Goal: Information Seeking & Learning: Learn about a topic

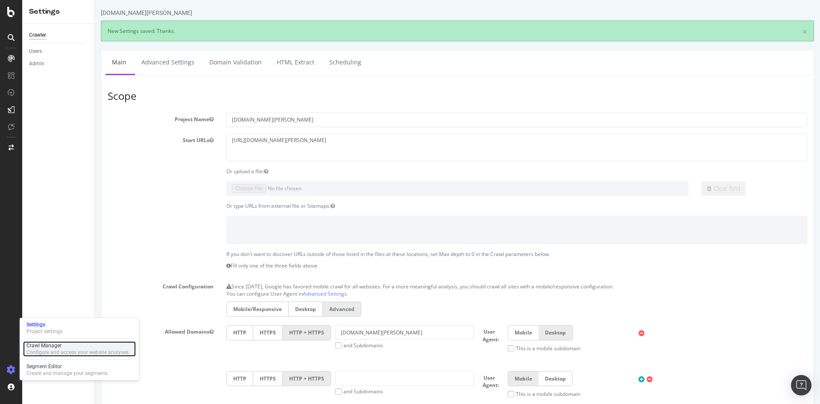
click at [53, 344] on div "Crawl Manager" at bounding box center [77, 345] width 102 height 7
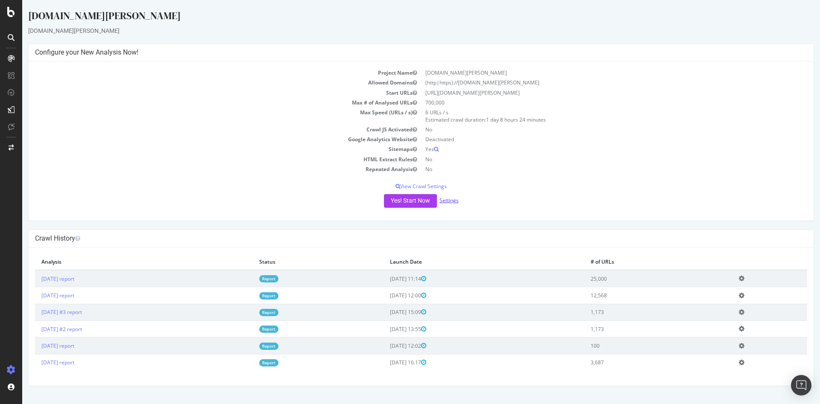
click at [446, 201] on link "Settings" at bounding box center [448, 200] width 19 height 7
click at [421, 185] on p "View Crawl Settings" at bounding box center [421, 186] width 772 height 7
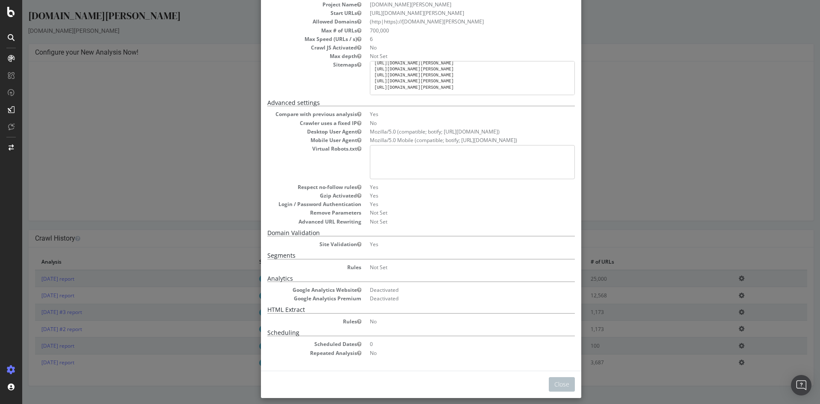
scroll to position [62, 0]
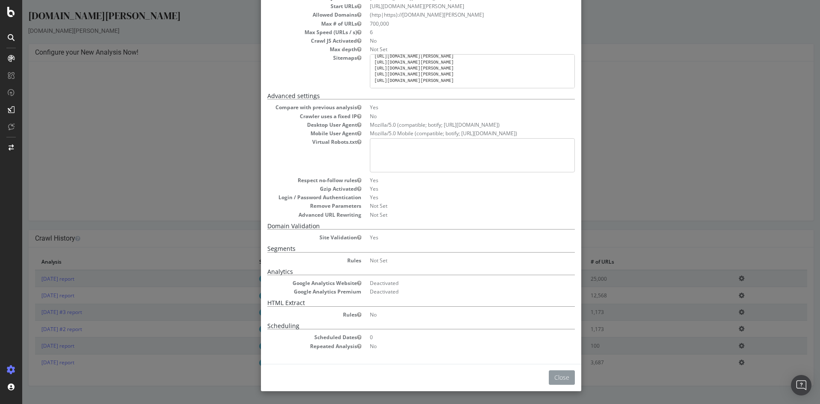
click at [557, 376] on button "Close" at bounding box center [562, 378] width 26 height 15
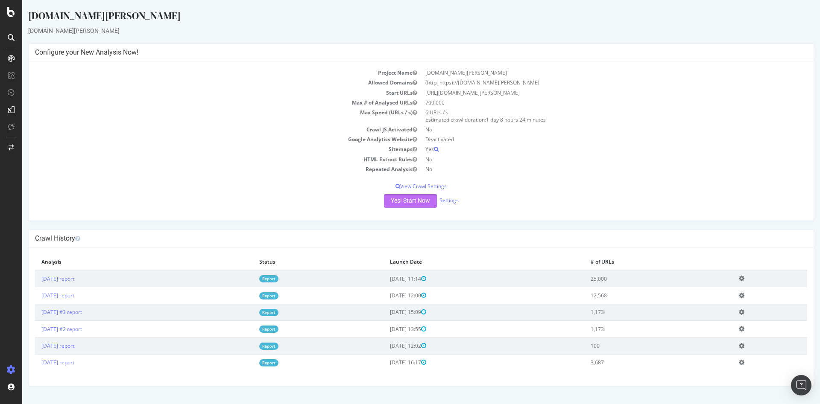
click at [411, 197] on button "Yes! Start Now" at bounding box center [410, 201] width 53 height 14
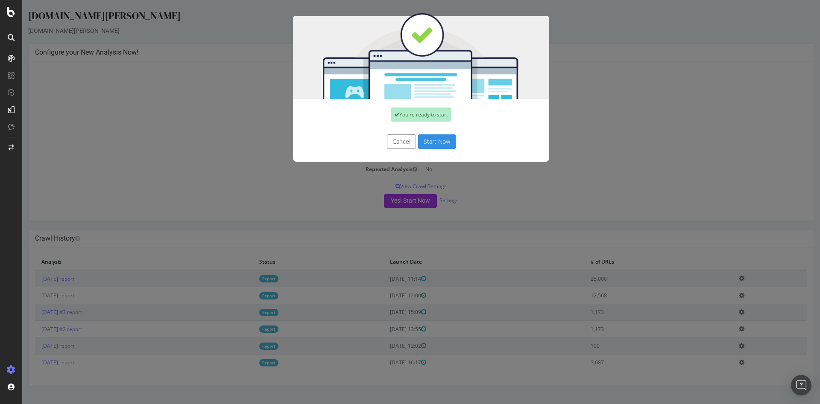
click at [445, 139] on button "Start Now" at bounding box center [437, 141] width 38 height 15
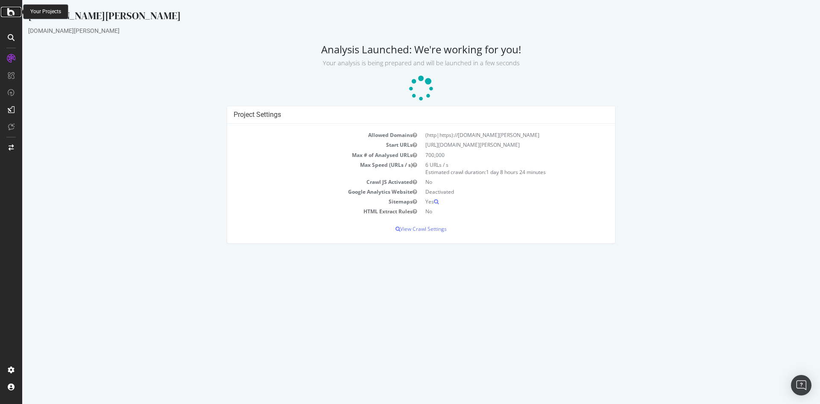
click at [8, 14] on icon at bounding box center [11, 12] width 8 height 10
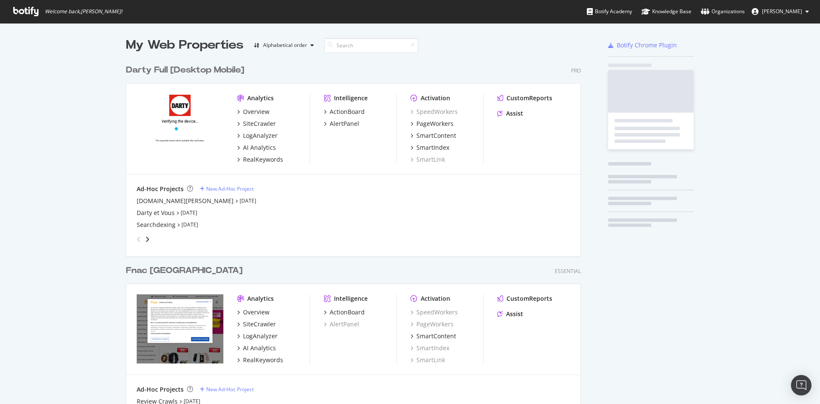
scroll to position [397, 805]
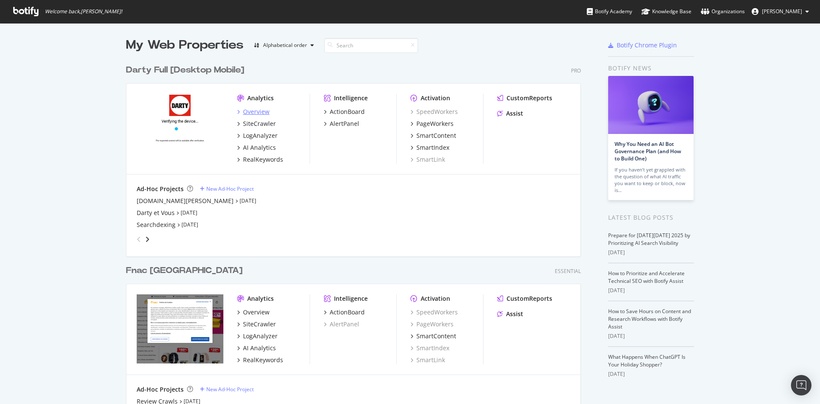
click at [252, 114] on div "Overview" at bounding box center [256, 112] width 26 height 9
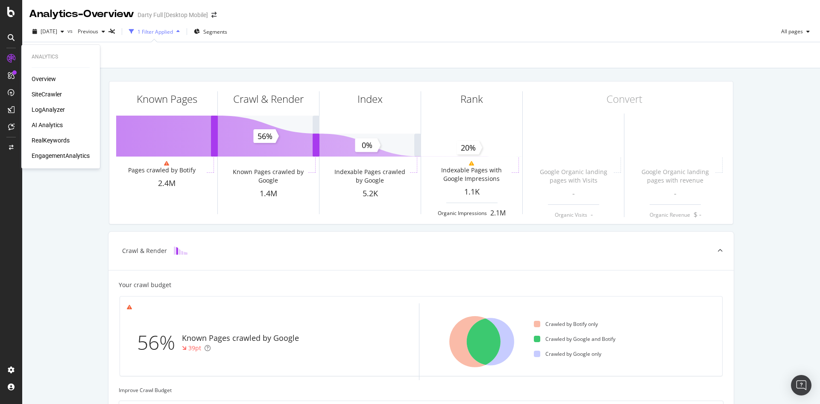
click at [49, 107] on div "LogAnalyzer" at bounding box center [48, 109] width 33 height 9
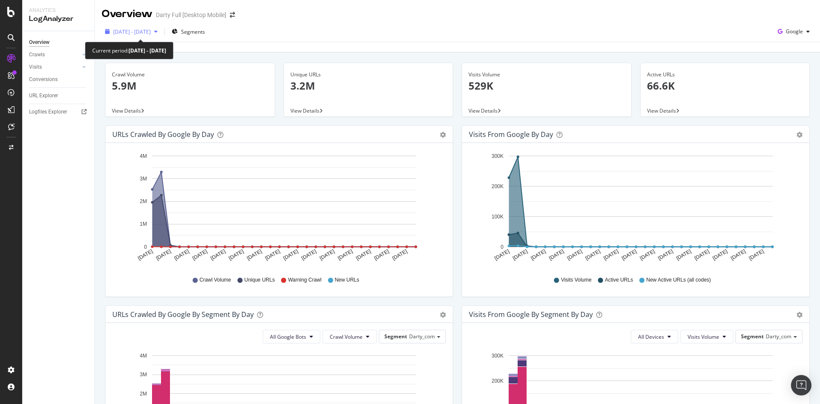
click at [148, 33] on span "[DATE] - [DATE]" at bounding box center [132, 31] width 38 height 7
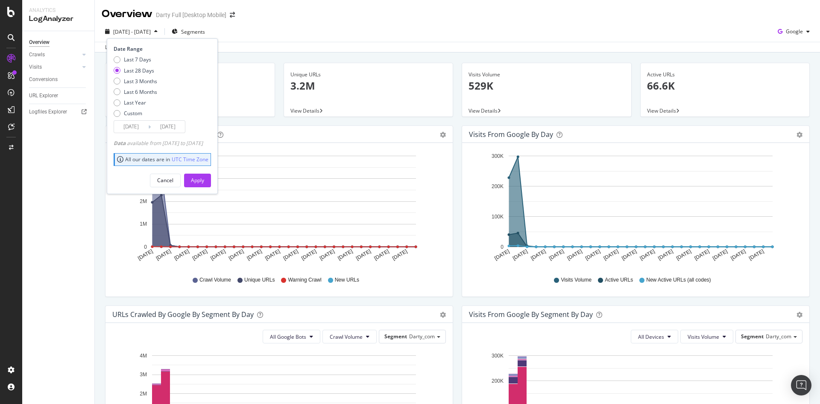
click at [144, 129] on input "[DATE]" at bounding box center [131, 127] width 34 height 12
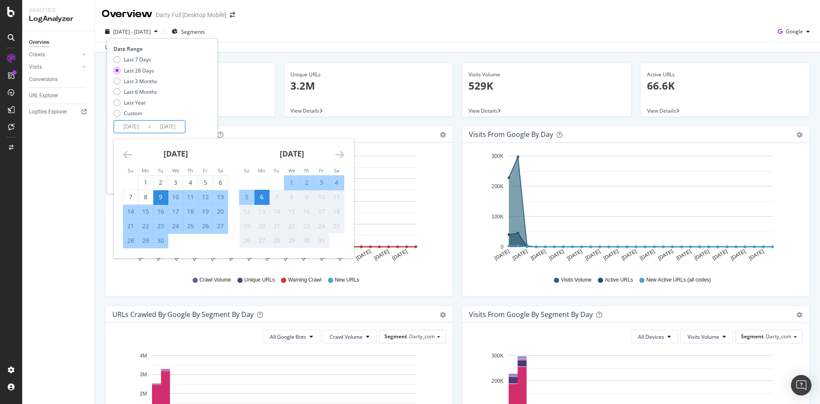
click at [129, 155] on icon "Move backward to switch to the previous month." at bounding box center [127, 154] width 9 height 10
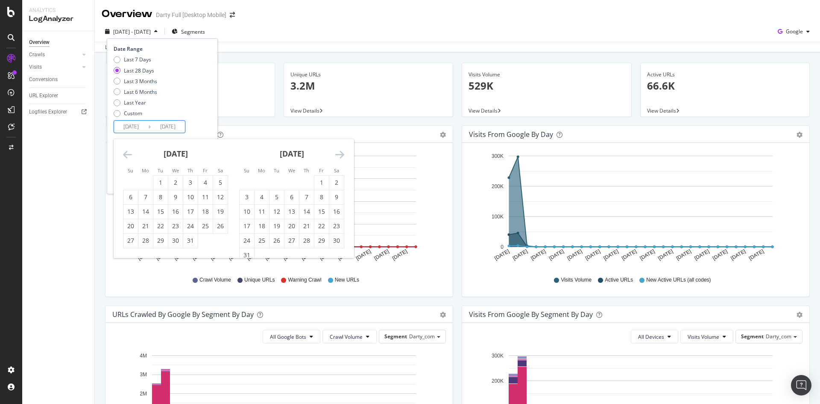
click at [129, 155] on icon "Move backward to switch to the previous month." at bounding box center [127, 154] width 9 height 10
click at [191, 179] on div "1" at bounding box center [190, 182] width 15 height 9
type input "[DATE]"
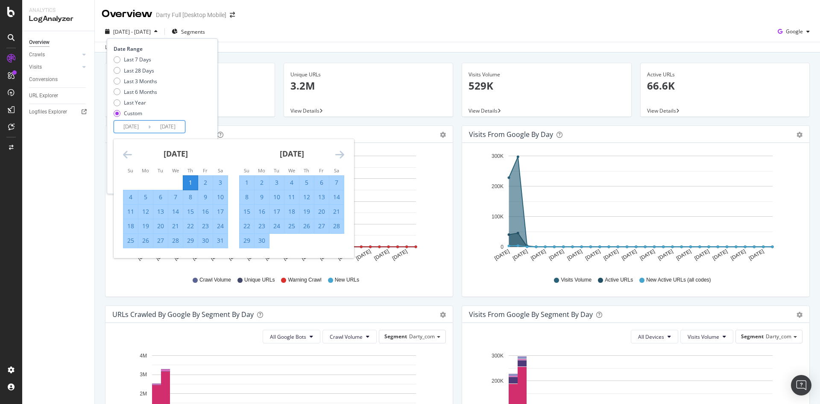
click at [343, 155] on icon "Move forward to switch to the next month." at bounding box center [339, 154] width 9 height 10
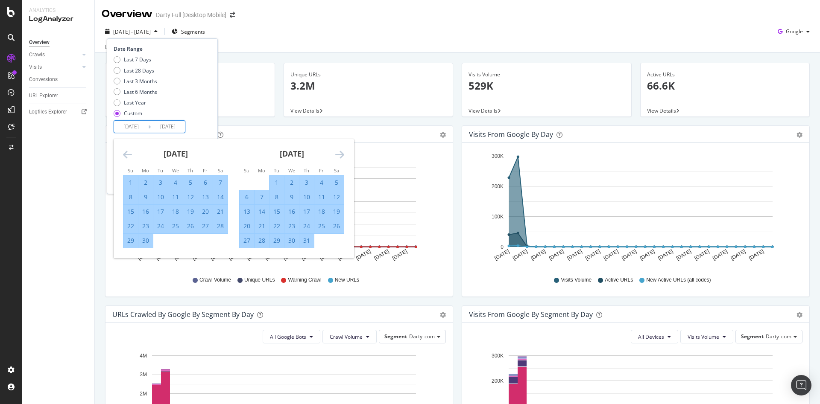
click at [343, 155] on icon "Move forward to switch to the next month." at bounding box center [339, 154] width 9 height 10
click at [343, 154] on icon "Move forward to switch to the next month." at bounding box center [339, 154] width 9 height 10
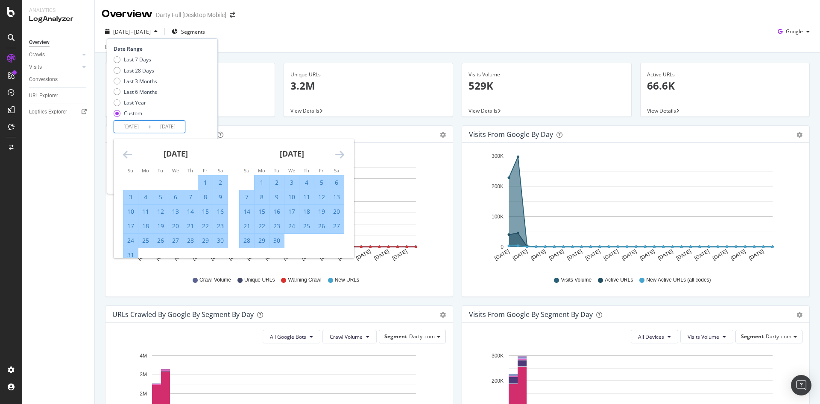
click at [211, 115] on div "Date Range Last 7 Days Last 28 Days Last 3 Months Last 6 Months Last Year Custo…" at bounding box center [162, 89] width 97 height 88
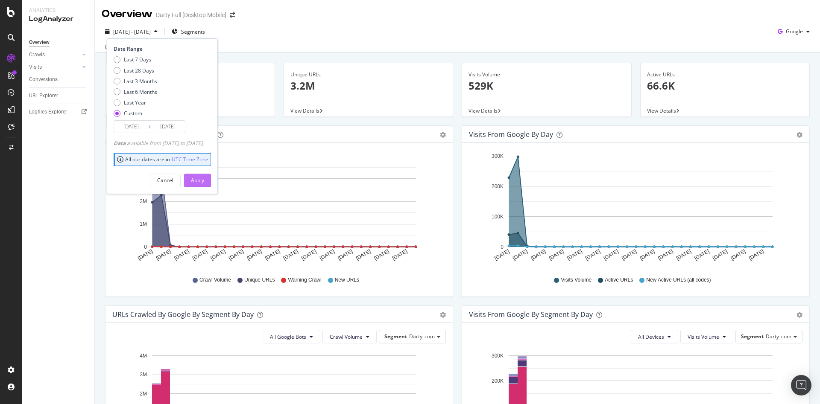
click at [204, 180] on div "Apply" at bounding box center [197, 180] width 13 height 7
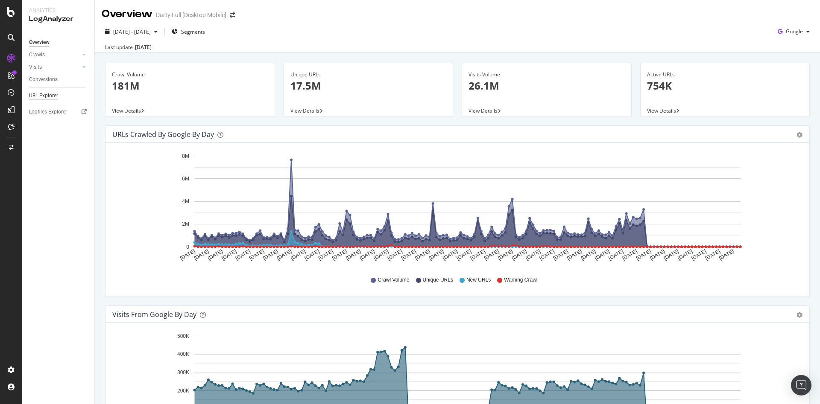
click at [52, 93] on div "URL Explorer" at bounding box center [43, 95] width 29 height 9
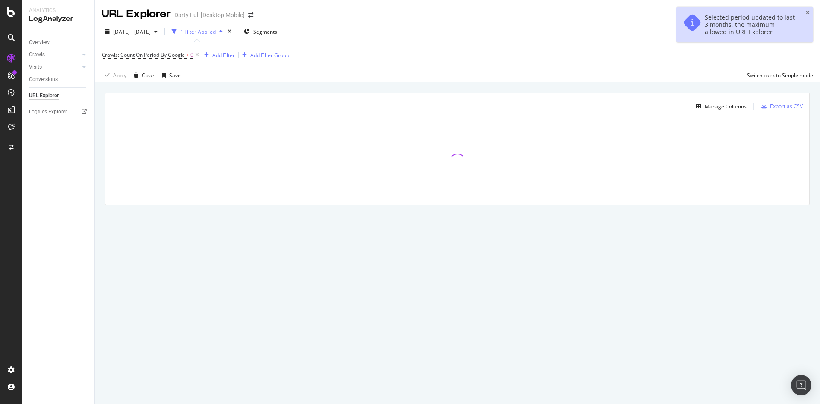
click at [809, 12] on div "Selected period updated to last 3 months, the maximum allowed in URL Explorer" at bounding box center [744, 24] width 137 height 35
click at [222, 52] on div "Add Filter" at bounding box center [218, 54] width 34 height 9
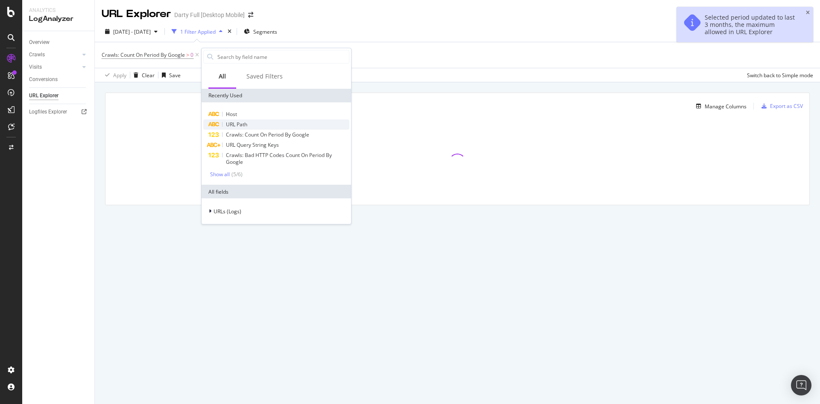
click at [248, 123] on div "URL Path" at bounding box center [276, 125] width 146 height 10
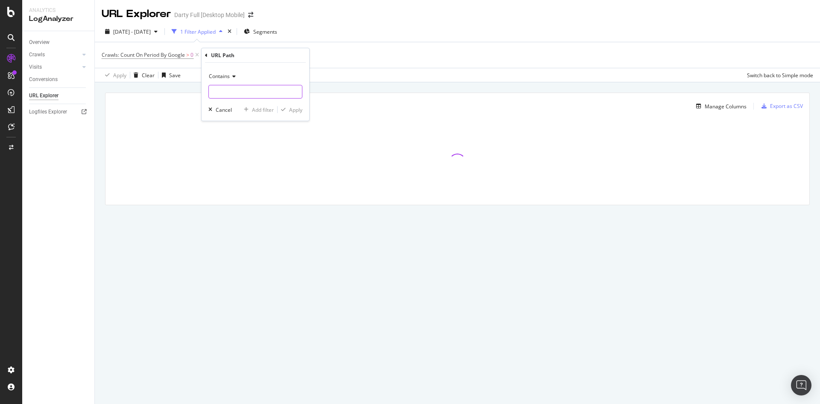
paste input "[URL][DOMAIN_NAME][PERSON_NAME]"
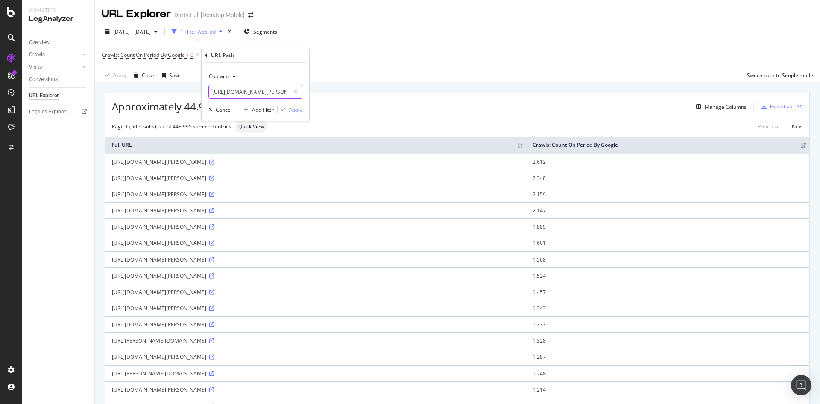
drag, startPoint x: 213, startPoint y: 93, endPoint x: 205, endPoint y: 90, distance: 9.0
click at [205, 90] on div "Contains [URL][DOMAIN_NAME][PERSON_NAME] Cancel Add filter Apply" at bounding box center [256, 92] width 108 height 58
type input "/solutions/foire_aux_questions"
click at [293, 106] on div "Apply" at bounding box center [295, 109] width 13 height 7
